Goal: Task Accomplishment & Management: Manage account settings

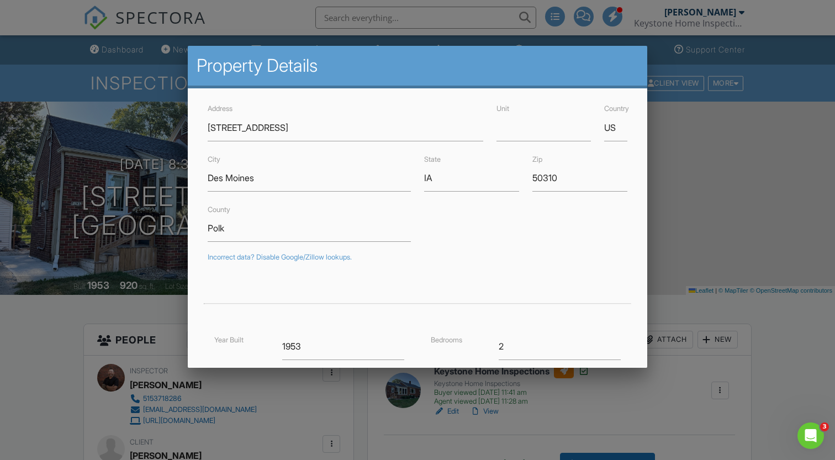
click at [130, 48] on div at bounding box center [417, 232] width 835 height 575
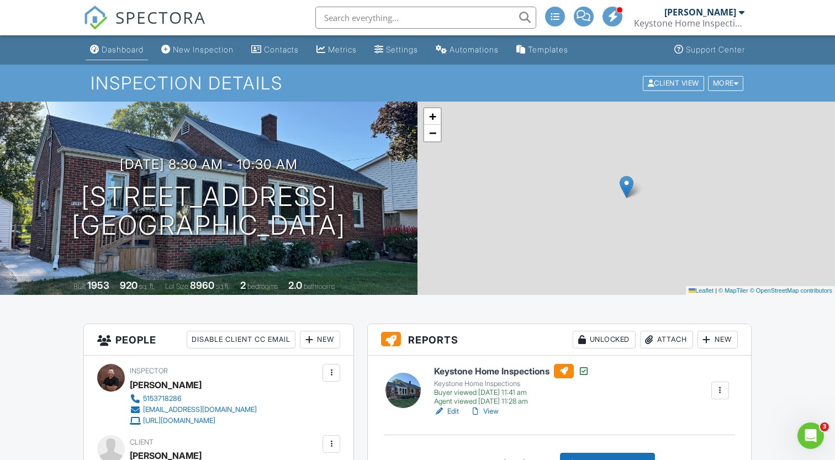
click at [121, 50] on div "Dashboard" at bounding box center [123, 49] width 42 height 9
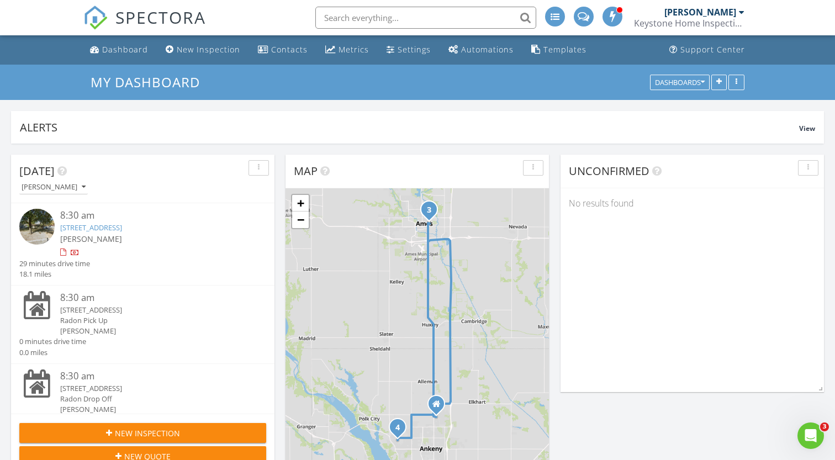
click at [120, 229] on link "[STREET_ADDRESS]" at bounding box center [91, 228] width 62 height 10
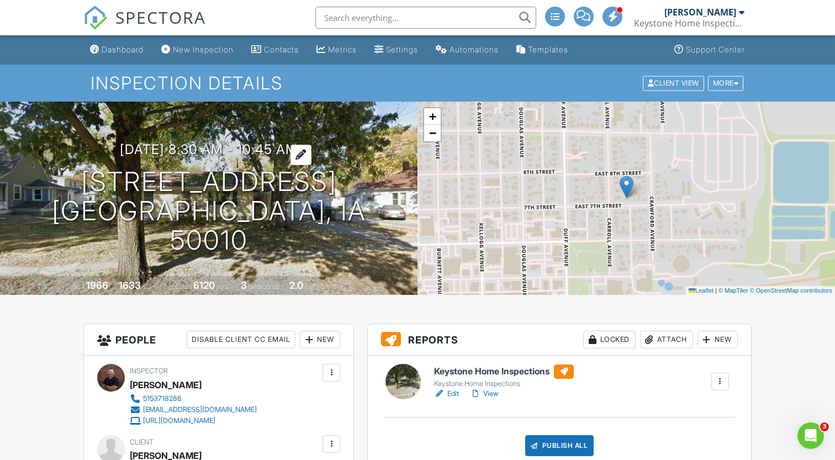
click at [311, 165] on div at bounding box center [300, 155] width 21 height 20
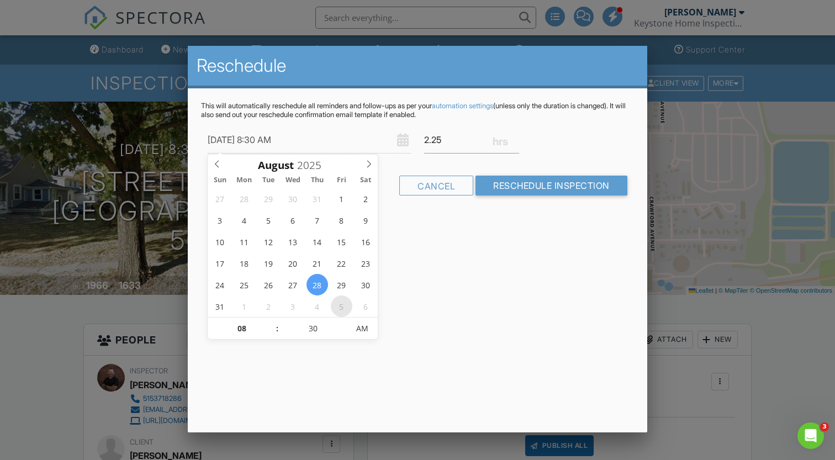
type input "[DATE] 8:30 AM"
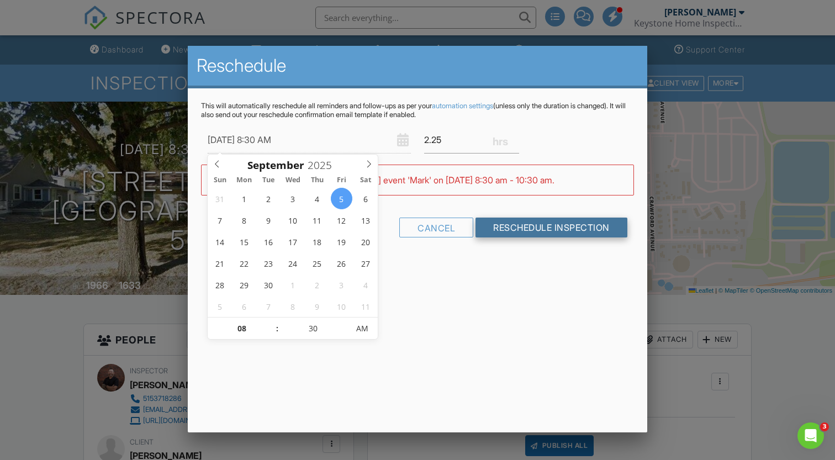
click at [531, 227] on input "Reschedule Inspection" at bounding box center [551, 228] width 152 height 20
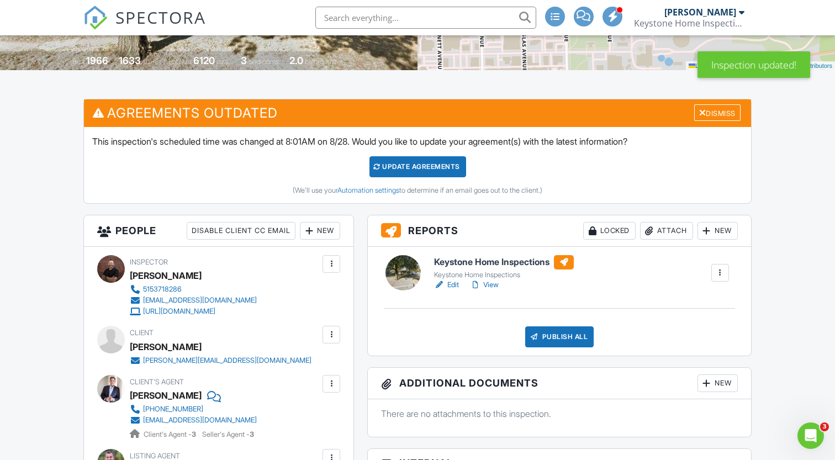
scroll to position [77, 0]
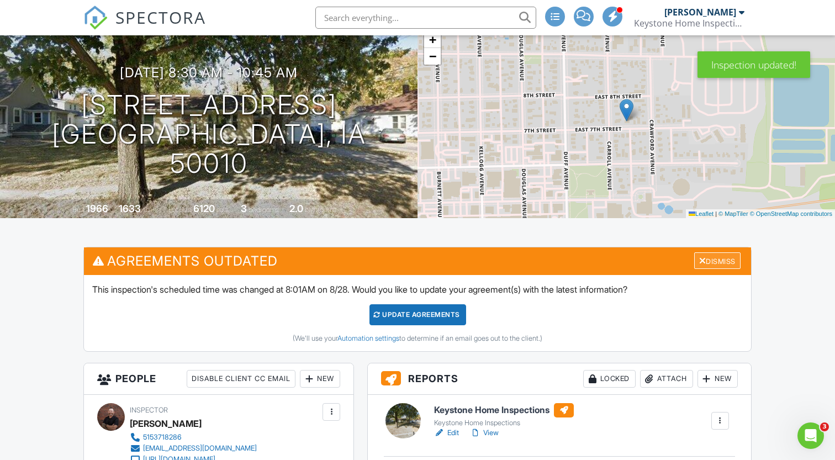
click at [704, 269] on div "Dismiss" at bounding box center [717, 260] width 46 height 17
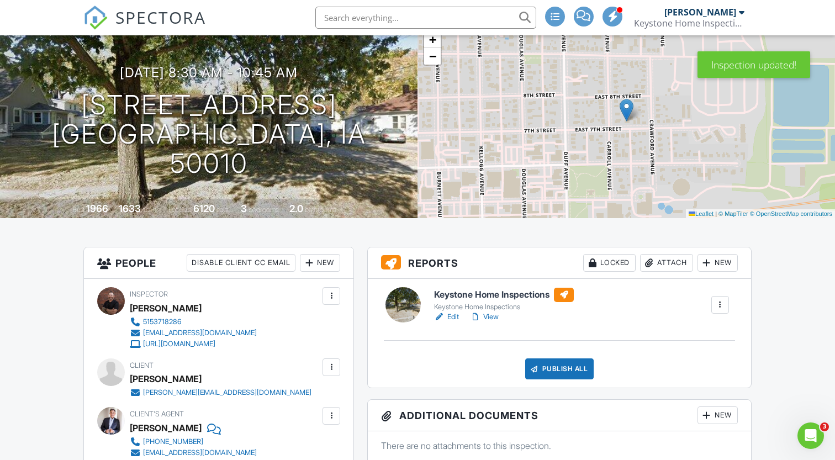
scroll to position [0, 0]
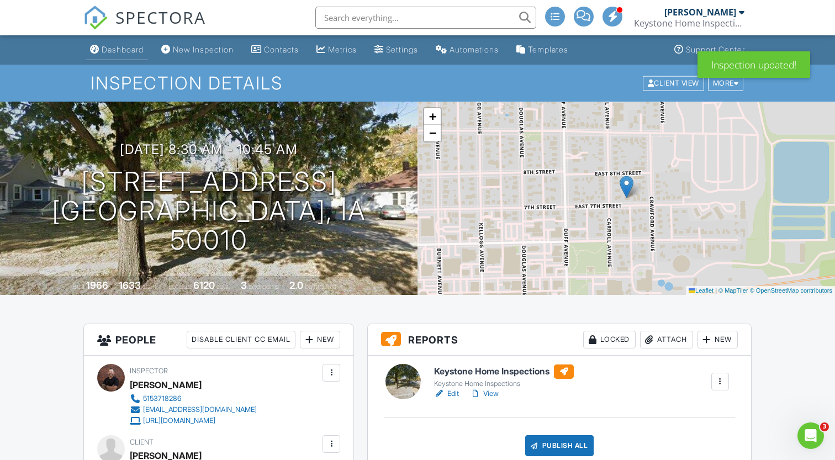
click at [104, 49] on div "Dashboard" at bounding box center [123, 49] width 42 height 9
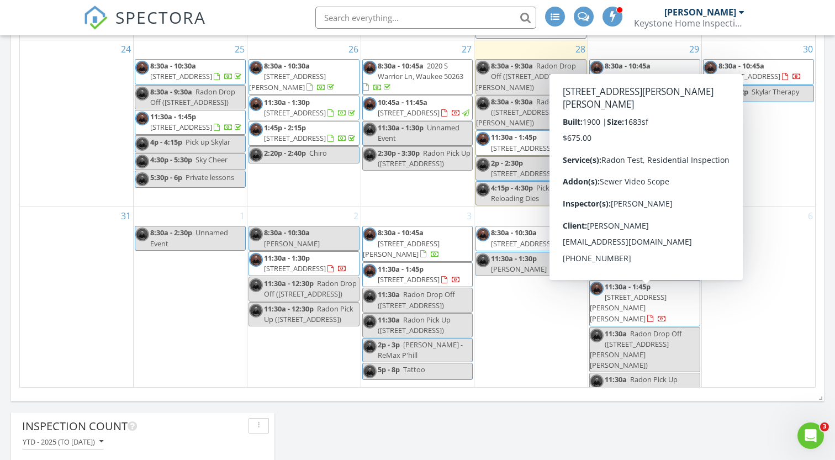
scroll to position [631, 0]
